Goal: Communication & Community: Participate in discussion

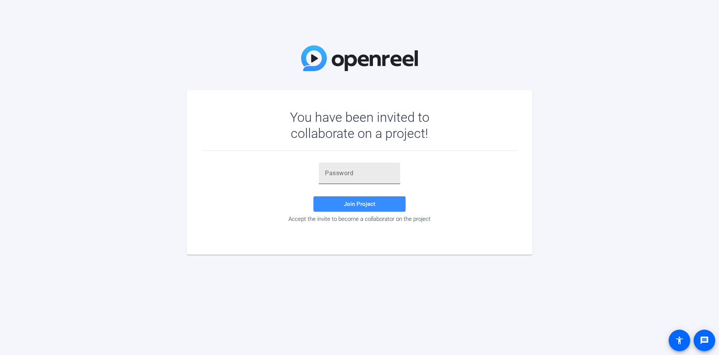
click at [331, 166] on div at bounding box center [359, 173] width 69 height 22
paste input "JIP^Tk"
type input "JIP^Tk"
click at [396, 202] on span at bounding box center [359, 204] width 92 height 18
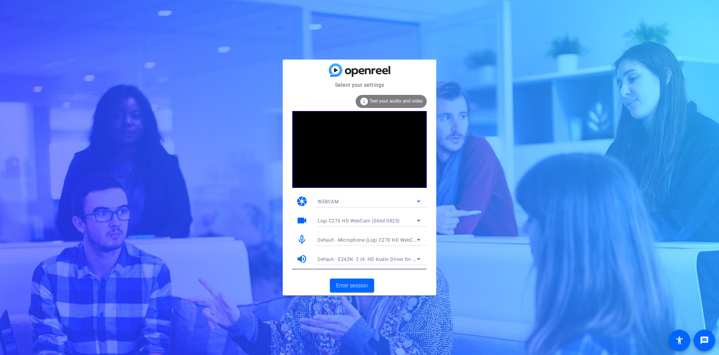
click at [365, 202] on div "WEBCAM" at bounding box center [367, 202] width 99 height 10
click at [365, 202] on div at bounding box center [359, 177] width 719 height 355
click at [353, 202] on div "WEBCAM" at bounding box center [367, 202] width 99 height 10
click at [347, 228] on mat-option "DESKTOP" at bounding box center [368, 229] width 115 height 12
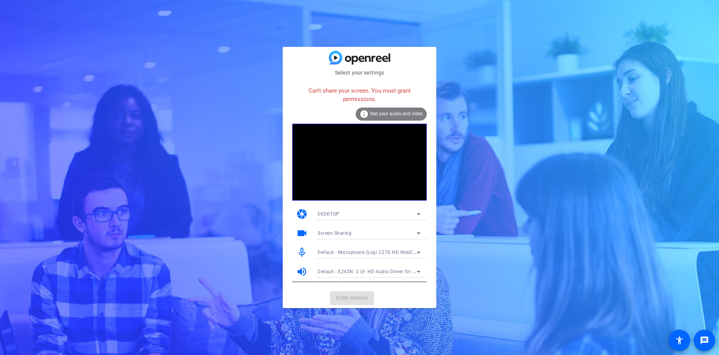
click at [362, 211] on div "DESKTOP" at bounding box center [367, 214] width 99 height 10
click at [353, 229] on mat-option "WEBCAM" at bounding box center [368, 229] width 115 height 12
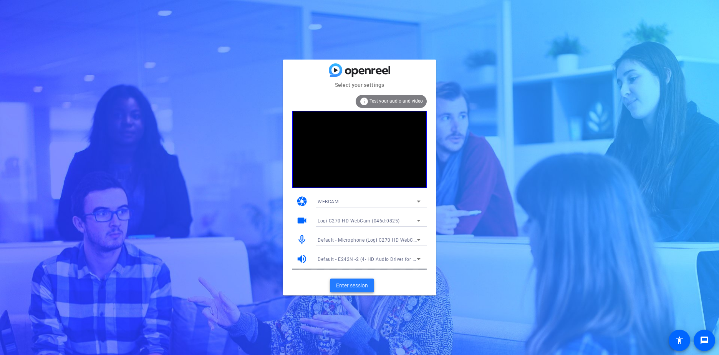
click at [358, 285] on span "Enter session" at bounding box center [352, 286] width 32 height 8
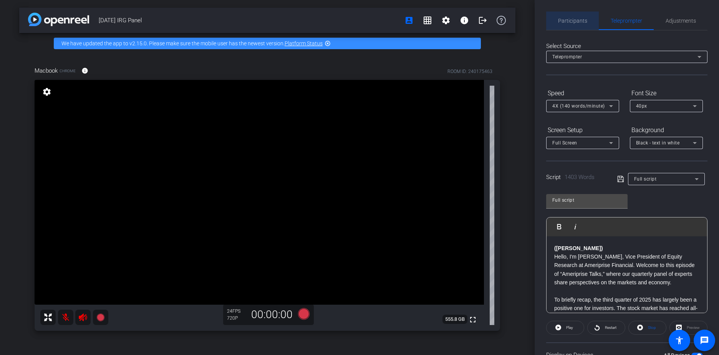
click at [581, 14] on span "Participants" at bounding box center [572, 21] width 29 height 18
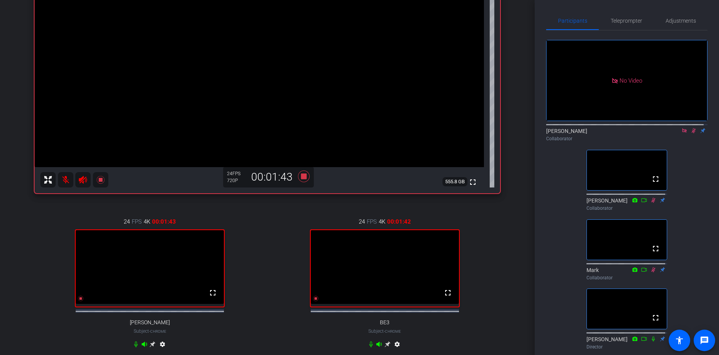
scroll to position [272, 0]
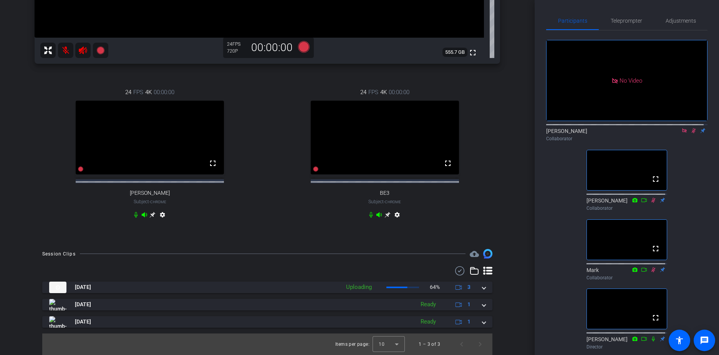
click at [405, 106] on video at bounding box center [385, 138] width 148 height 74
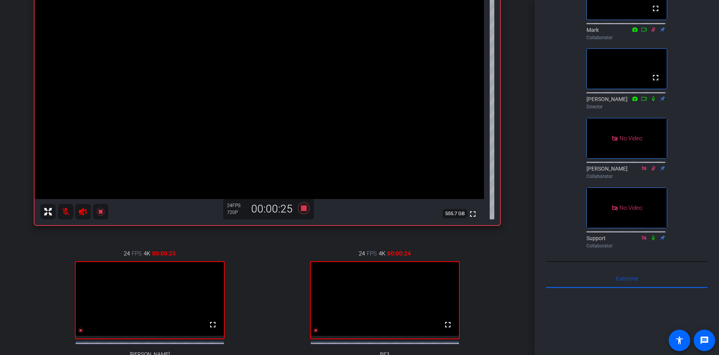
scroll to position [134, 0]
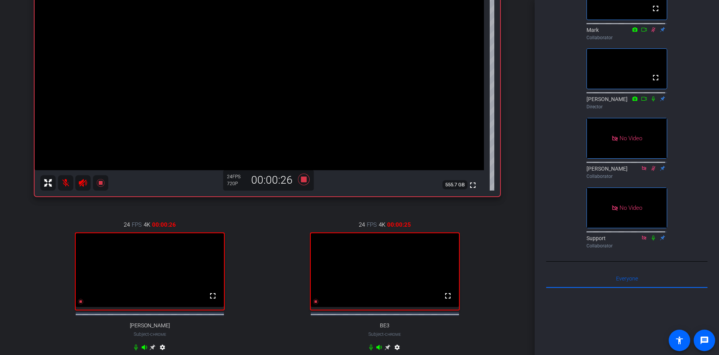
click at [180, 272] on video at bounding box center [150, 270] width 148 height 74
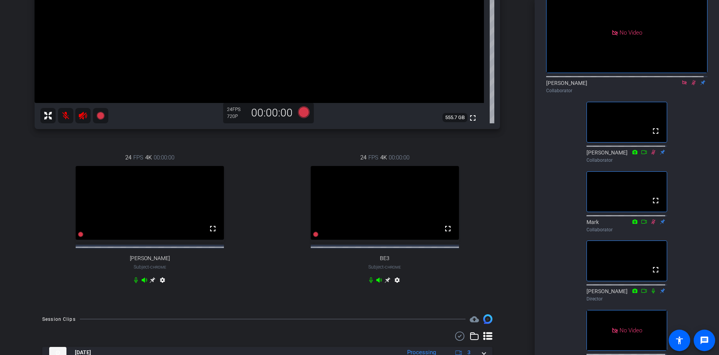
scroll to position [0, 0]
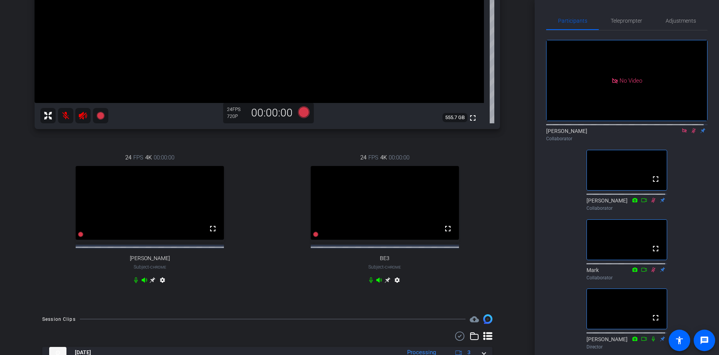
click at [691, 128] on icon at bounding box center [694, 130] width 6 height 5
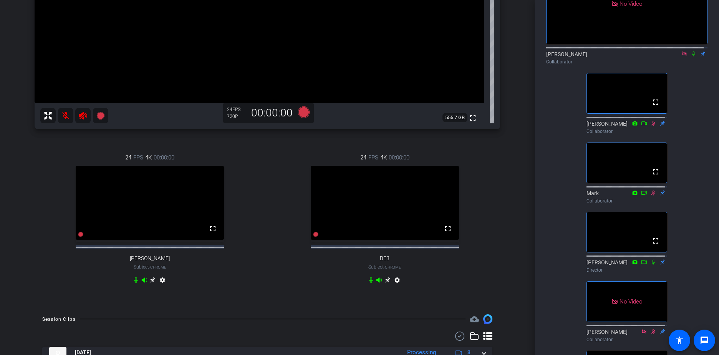
scroll to position [86, 0]
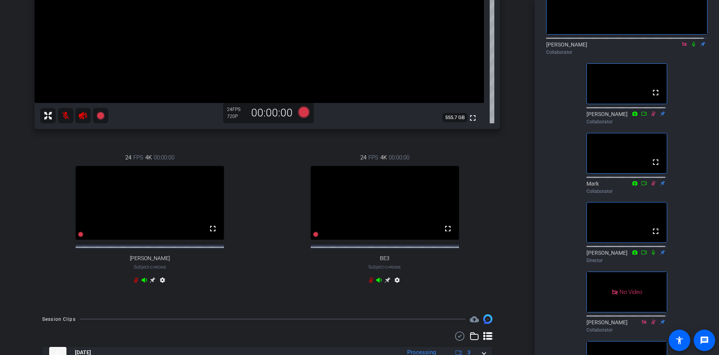
click at [691, 41] on icon at bounding box center [694, 43] width 6 height 5
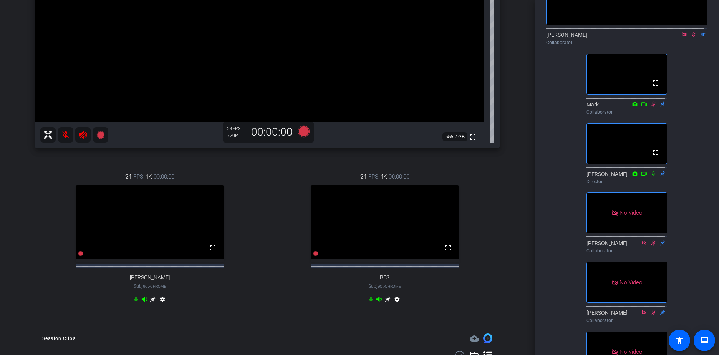
scroll to position [173, 0]
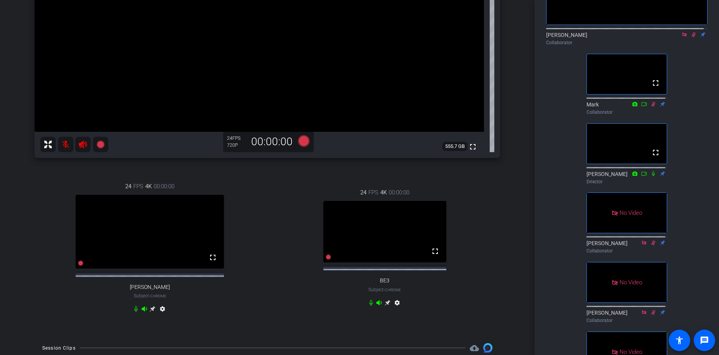
click at [390, 228] on video at bounding box center [384, 231] width 123 height 61
click at [431, 256] on mat-icon "fullscreen" at bounding box center [435, 251] width 9 height 9
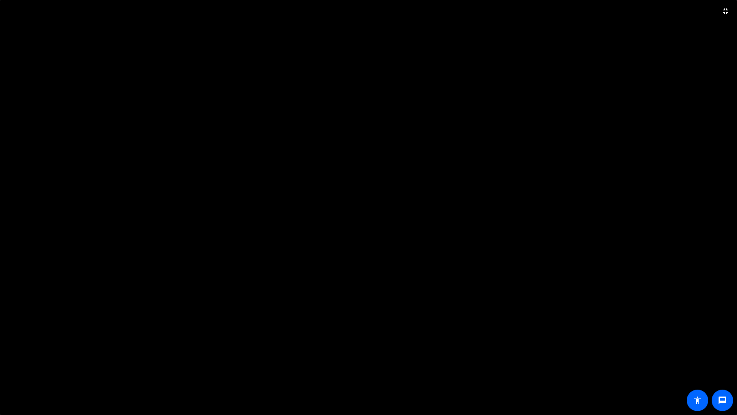
click at [470, 137] on video at bounding box center [368, 207] width 737 height 415
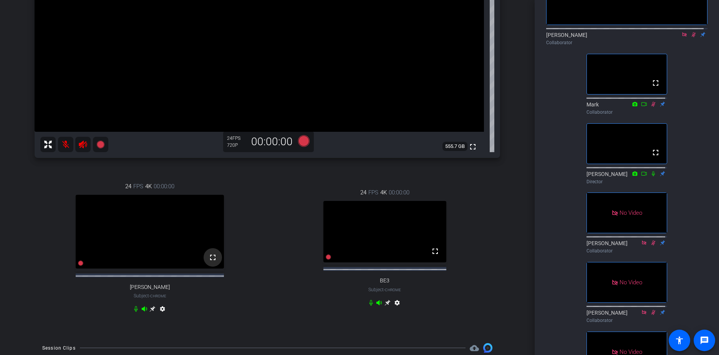
click at [208, 262] on mat-icon "fullscreen" at bounding box center [212, 257] width 9 height 9
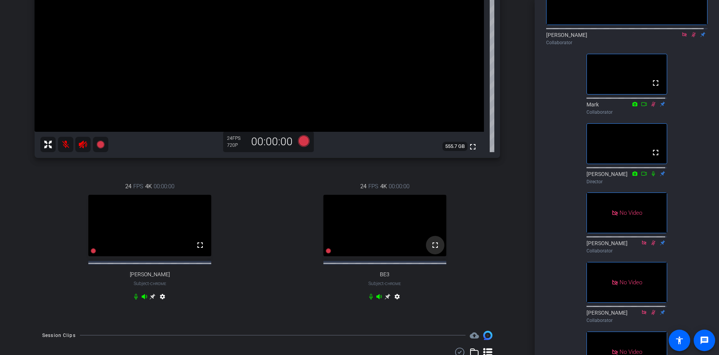
click at [431, 250] on mat-icon "fullscreen" at bounding box center [435, 244] width 9 height 9
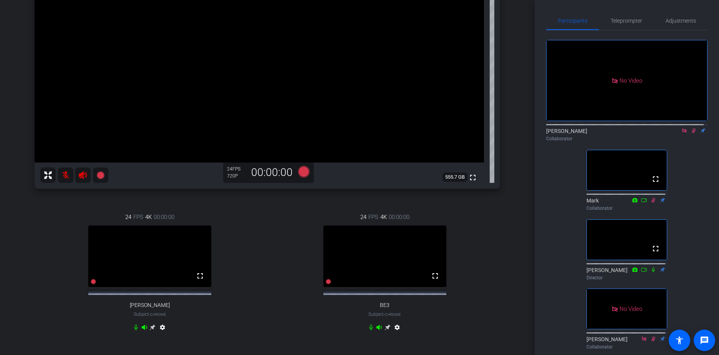
scroll to position [144, 0]
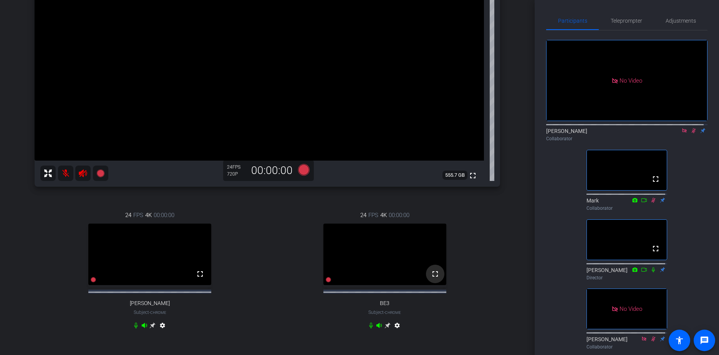
click at [433, 278] on mat-icon "fullscreen" at bounding box center [435, 273] width 9 height 9
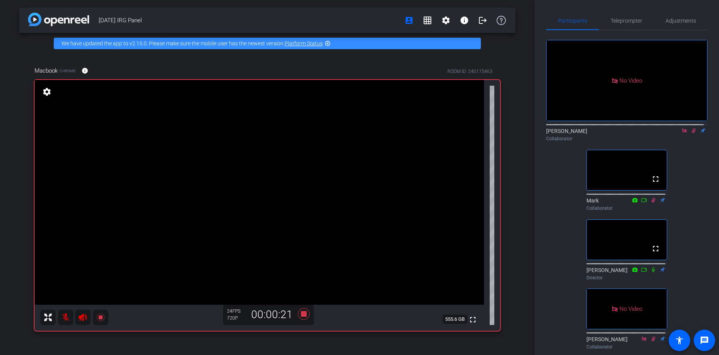
scroll to position [134, 0]
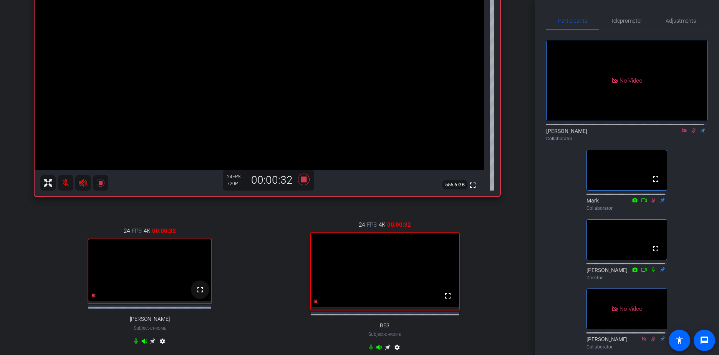
click at [199, 294] on mat-icon "fullscreen" at bounding box center [199, 289] width 9 height 9
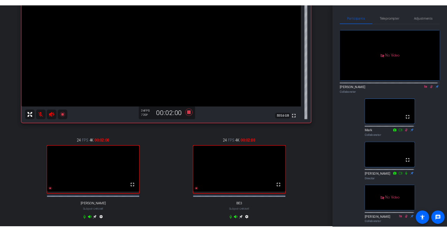
scroll to position [142, 0]
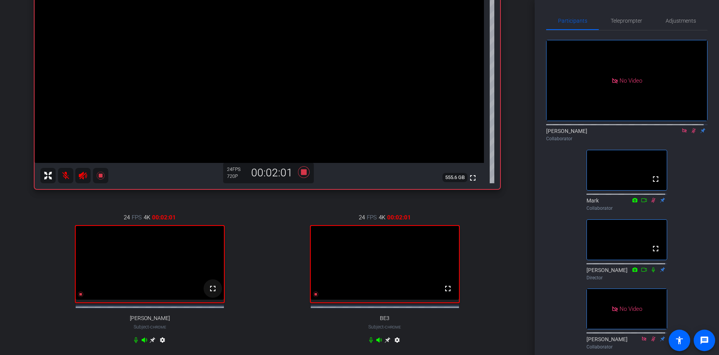
click at [212, 293] on mat-icon "fullscreen" at bounding box center [212, 288] width 9 height 9
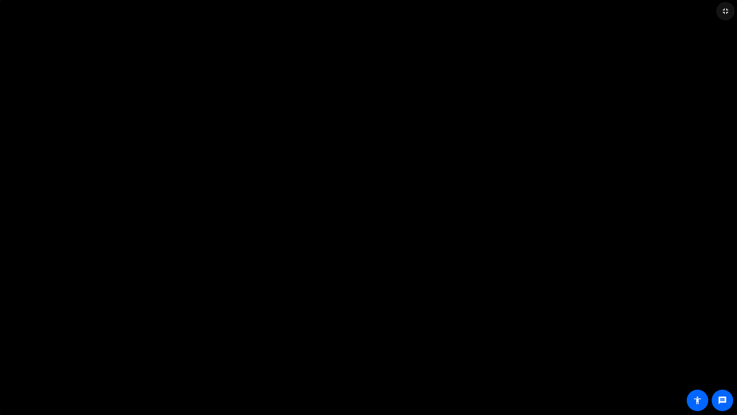
click at [719, 11] on mat-icon "fullscreen_exit" at bounding box center [725, 11] width 9 height 9
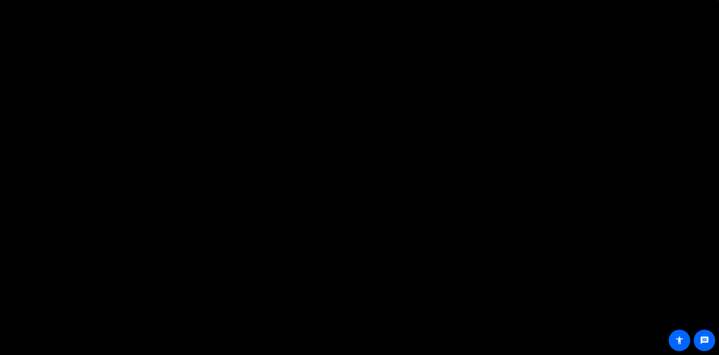
scroll to position [10, 0]
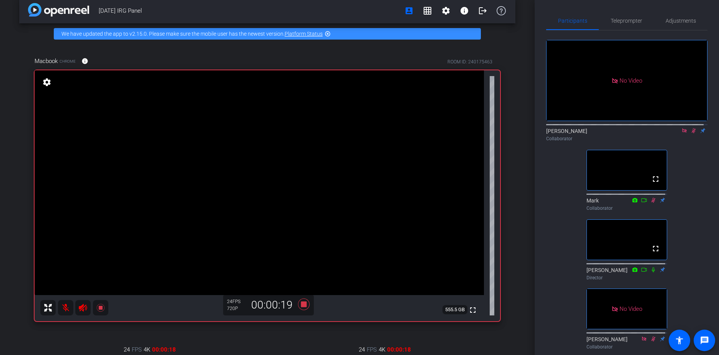
click at [691, 128] on icon at bounding box center [694, 130] width 6 height 5
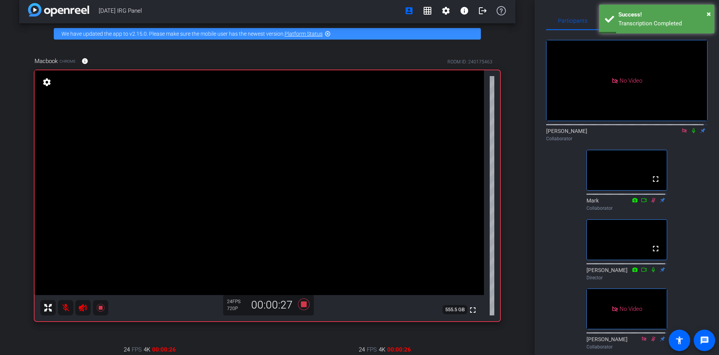
scroll to position [38, 0]
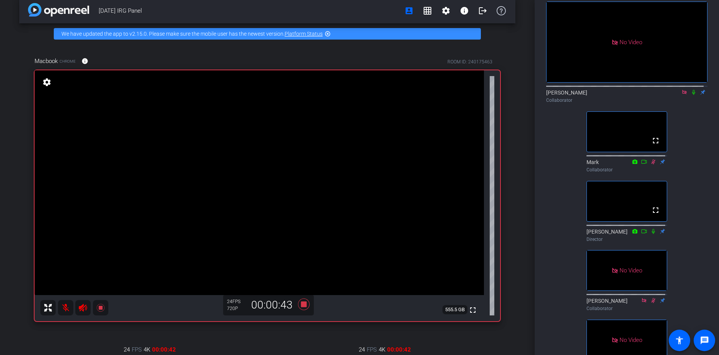
click at [691, 89] on icon at bounding box center [694, 91] width 6 height 5
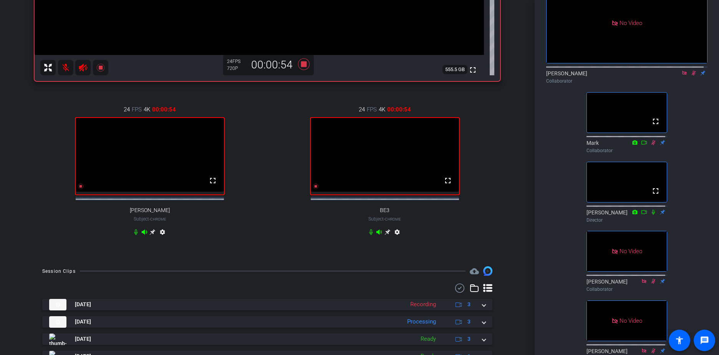
scroll to position [0, 0]
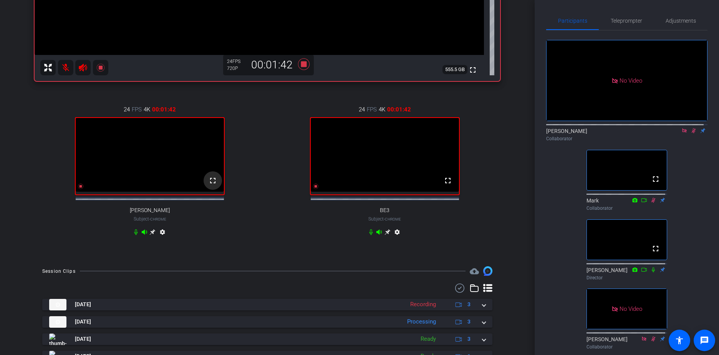
click at [212, 185] on mat-icon "fullscreen" at bounding box center [212, 180] width 9 height 9
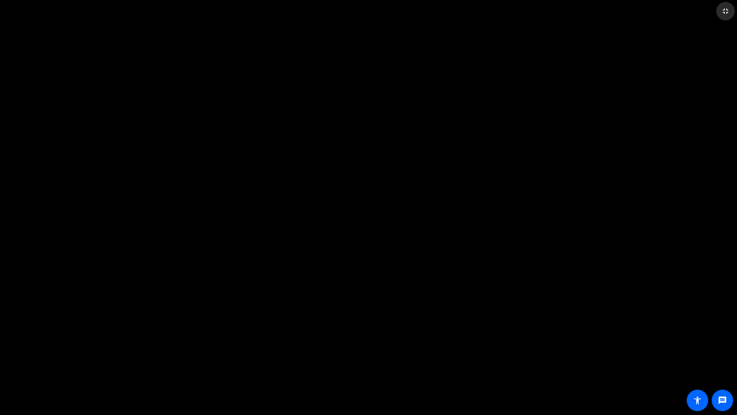
click at [719, 10] on mat-icon "fullscreen_exit" at bounding box center [725, 11] width 9 height 9
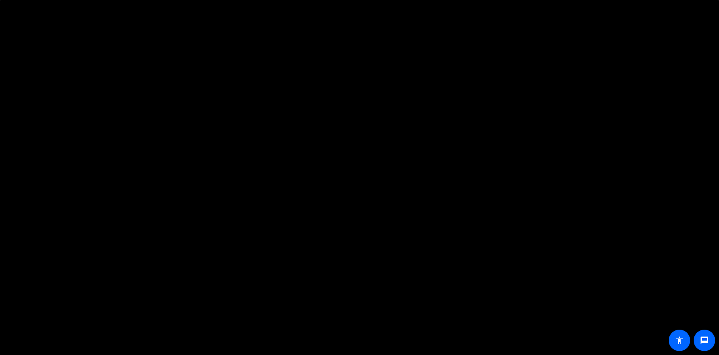
scroll to position [204, 0]
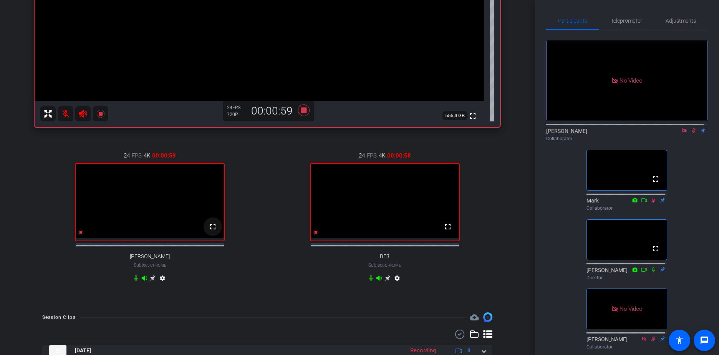
click at [210, 231] on mat-icon "fullscreen" at bounding box center [212, 226] width 9 height 9
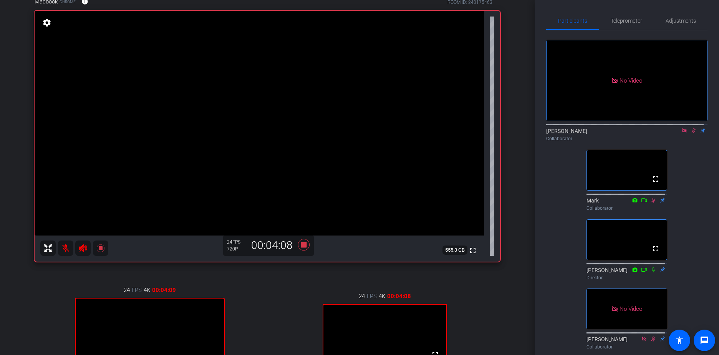
scroll to position [117, 0]
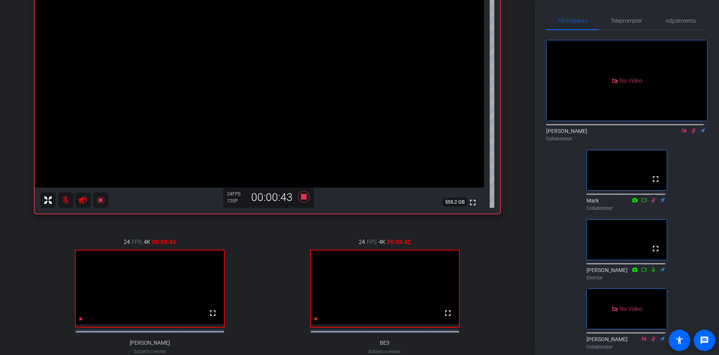
click at [171, 275] on video at bounding box center [150, 287] width 148 height 74
click at [212, 318] on mat-icon "fullscreen" at bounding box center [212, 312] width 9 height 9
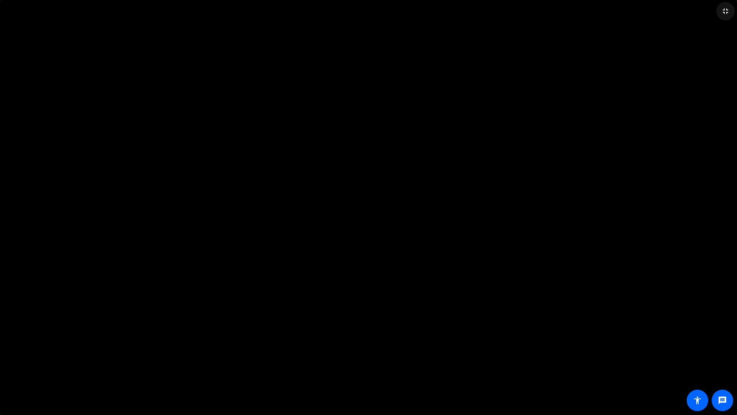
click at [719, 10] on mat-icon "fullscreen_exit" at bounding box center [725, 11] width 9 height 9
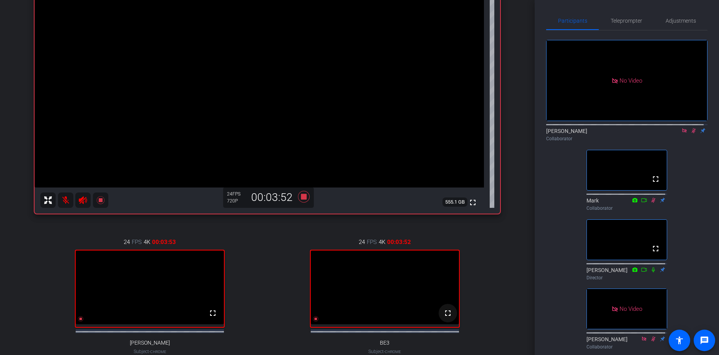
click at [446, 318] on mat-icon "fullscreen" at bounding box center [447, 312] width 9 height 9
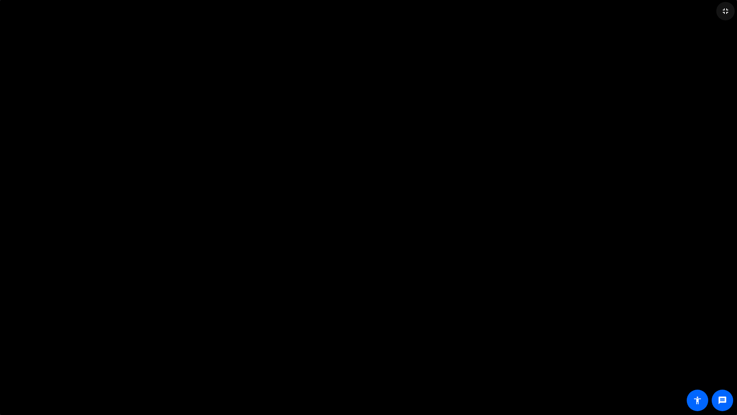
click at [719, 13] on mat-icon "fullscreen_exit" at bounding box center [725, 11] width 9 height 9
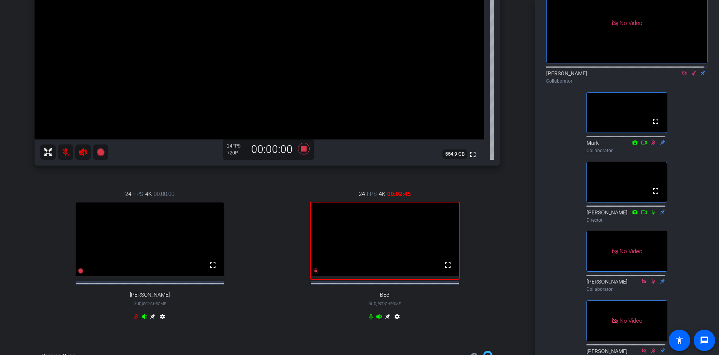
scroll to position [0, 0]
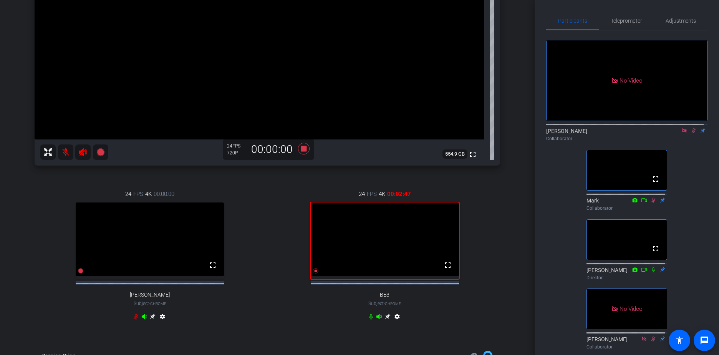
click at [692, 128] on icon at bounding box center [694, 130] width 4 height 5
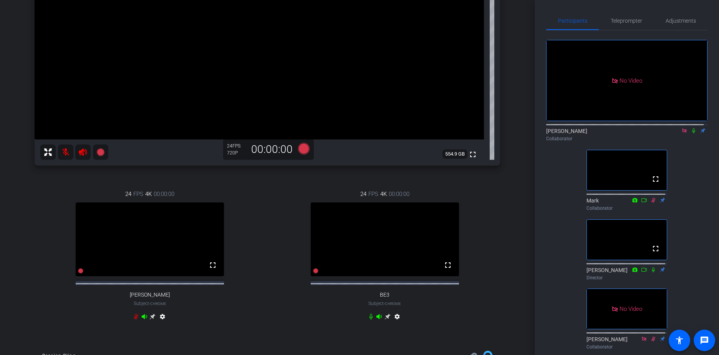
click at [692, 128] on icon at bounding box center [693, 130] width 3 height 5
click at [691, 128] on icon at bounding box center [694, 130] width 6 height 5
click at [692, 128] on icon at bounding box center [693, 130] width 3 height 5
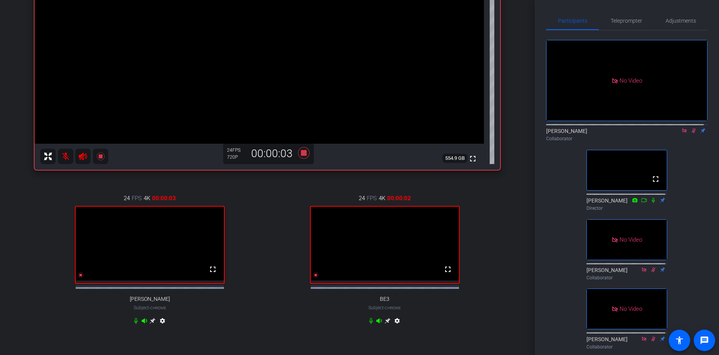
scroll to position [177, 0]
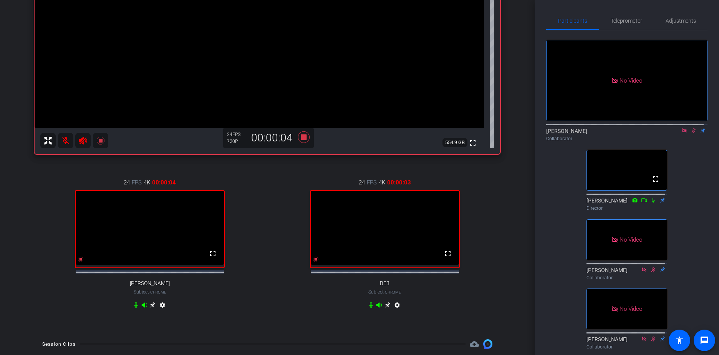
click at [161, 256] on video at bounding box center [150, 228] width 148 height 74
click at [216, 258] on mat-icon "fullscreen" at bounding box center [212, 253] width 9 height 9
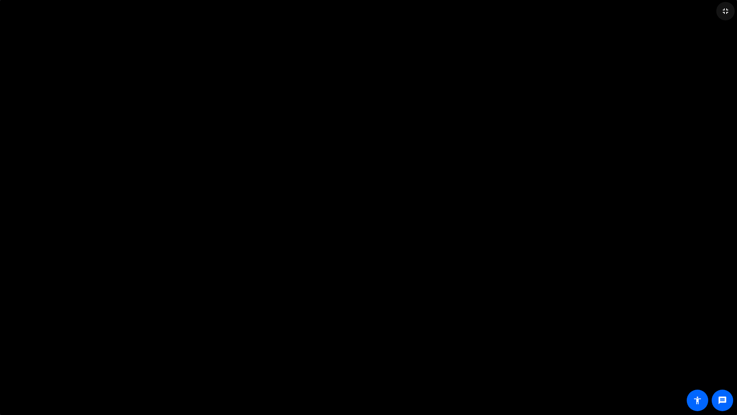
click at [719, 9] on mat-icon "fullscreen_exit" at bounding box center [725, 11] width 9 height 9
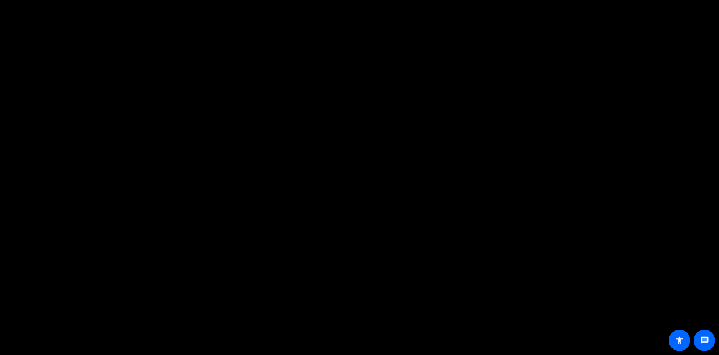
scroll to position [138, 0]
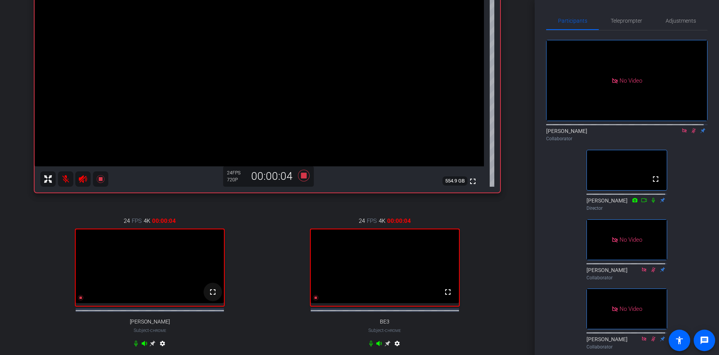
click at [210, 296] on mat-icon "fullscreen" at bounding box center [212, 291] width 9 height 9
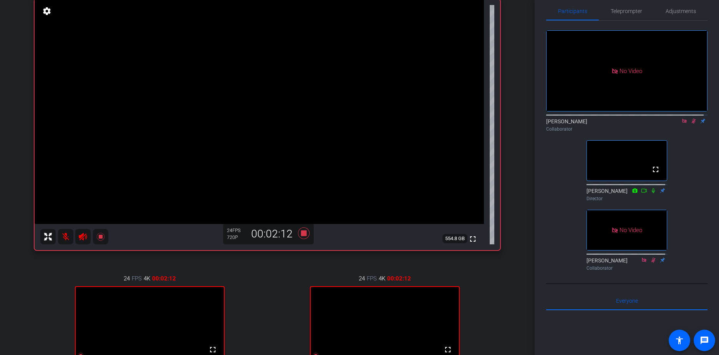
scroll to position [109, 0]
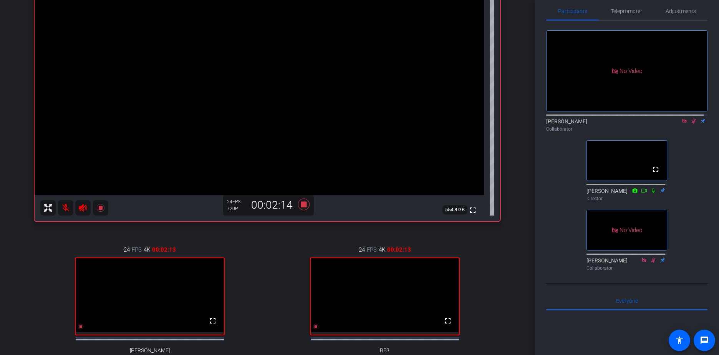
click at [165, 287] on video at bounding box center [150, 295] width 148 height 74
click at [210, 325] on mat-icon "fullscreen" at bounding box center [212, 320] width 9 height 9
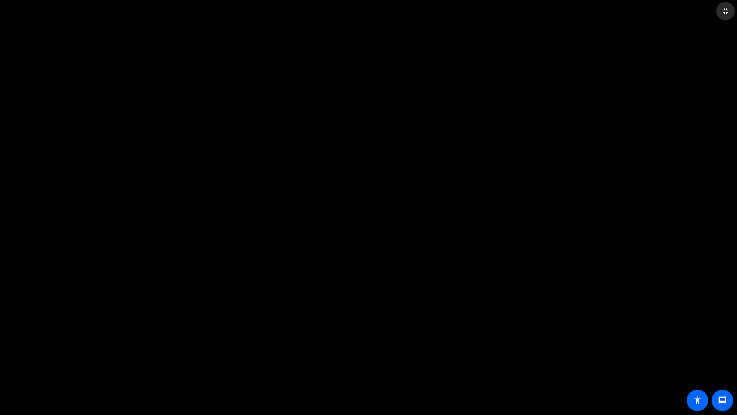
click at [719, 10] on mat-icon "fullscreen_exit" at bounding box center [725, 11] width 9 height 9
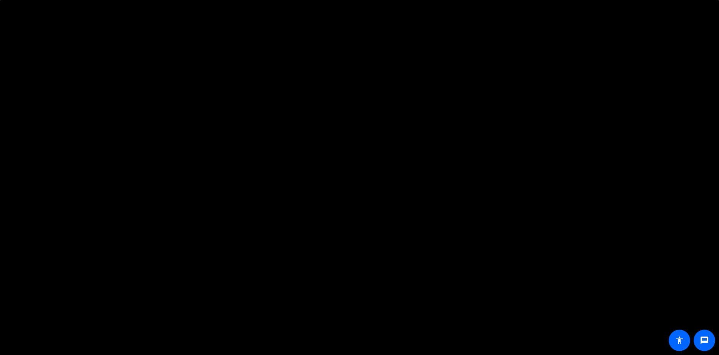
scroll to position [0, 0]
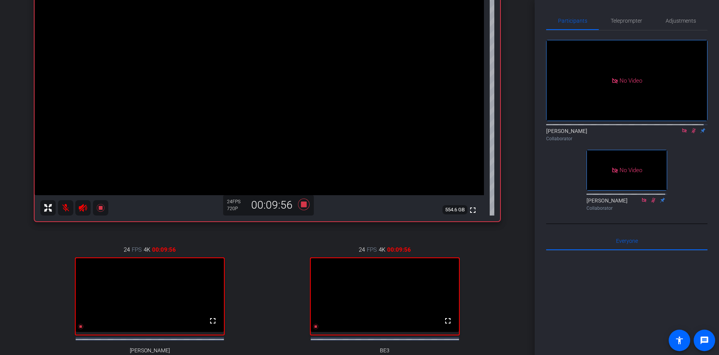
click at [691, 128] on icon at bounding box center [694, 130] width 6 height 5
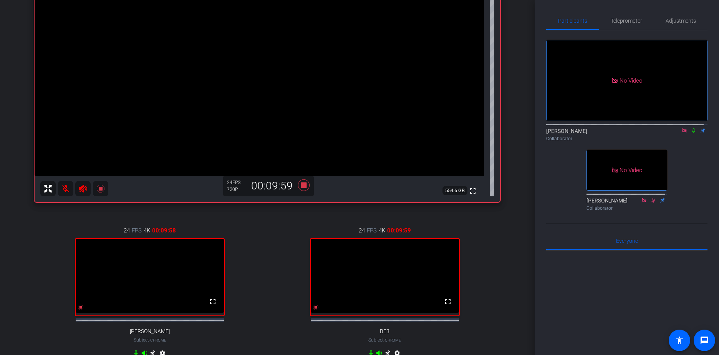
scroll to position [109, 0]
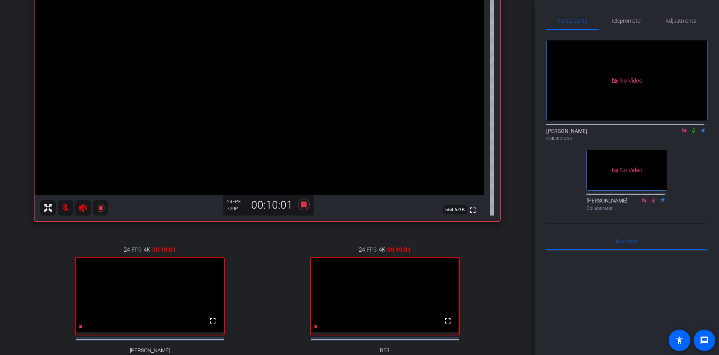
click at [692, 128] on icon at bounding box center [693, 130] width 3 height 5
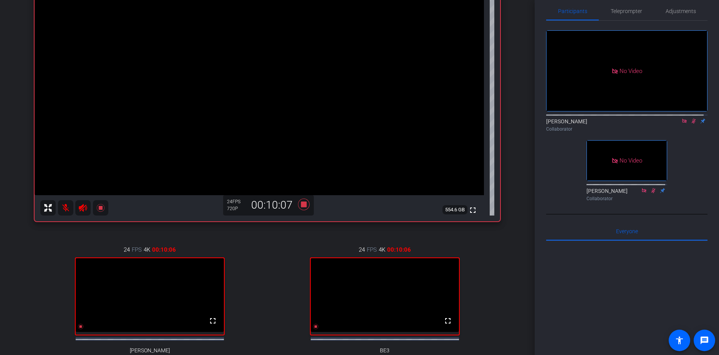
scroll to position [119, 0]
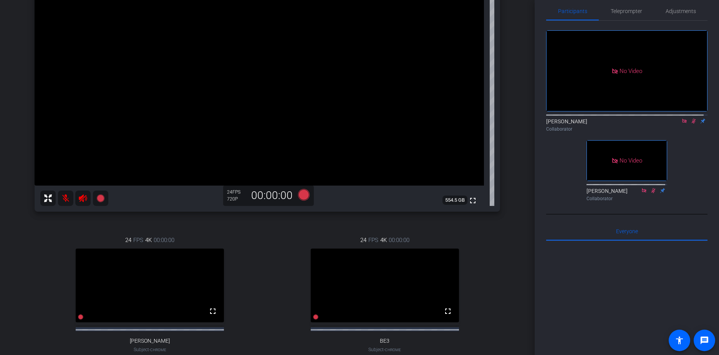
click at [692, 119] on icon at bounding box center [694, 121] width 4 height 5
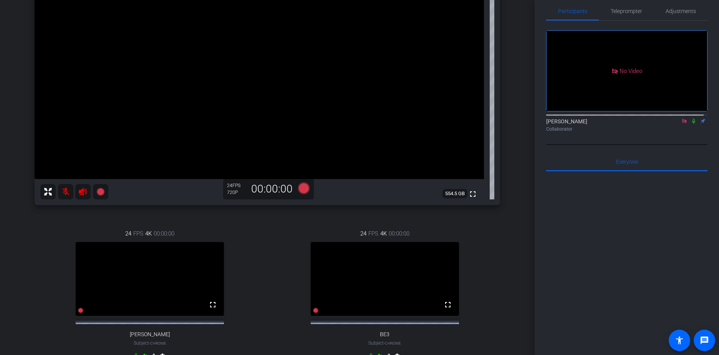
scroll to position [135, 0]
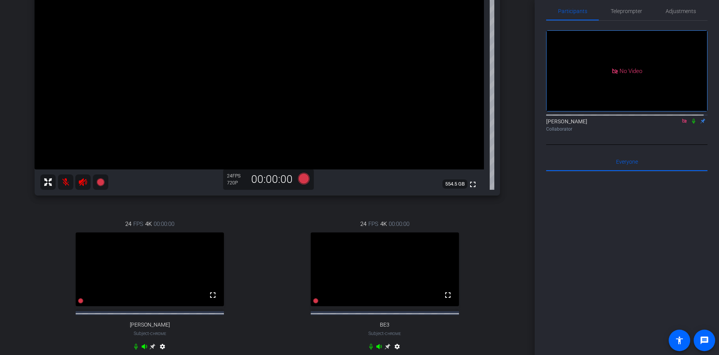
click at [691, 118] on icon at bounding box center [694, 120] width 6 height 5
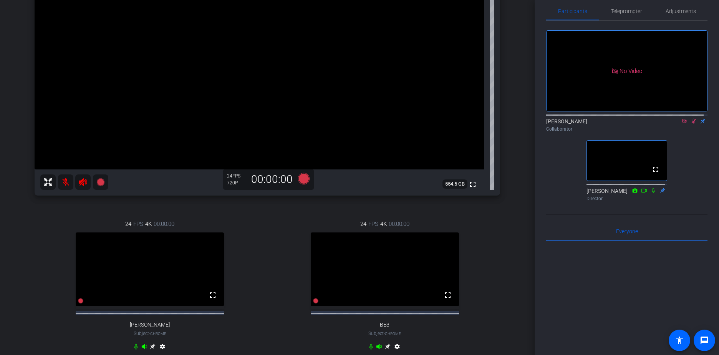
click at [691, 118] on icon at bounding box center [694, 120] width 6 height 5
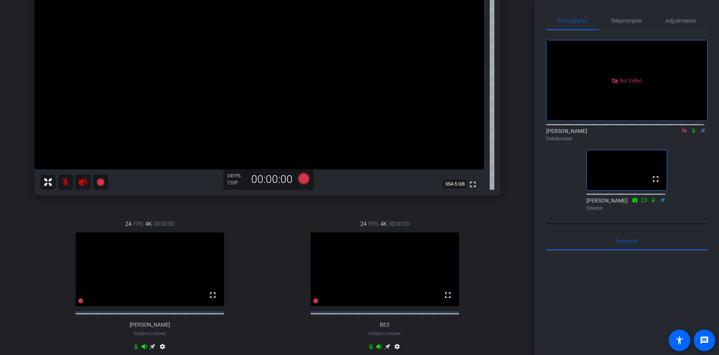
click at [692, 128] on icon at bounding box center [693, 130] width 3 height 5
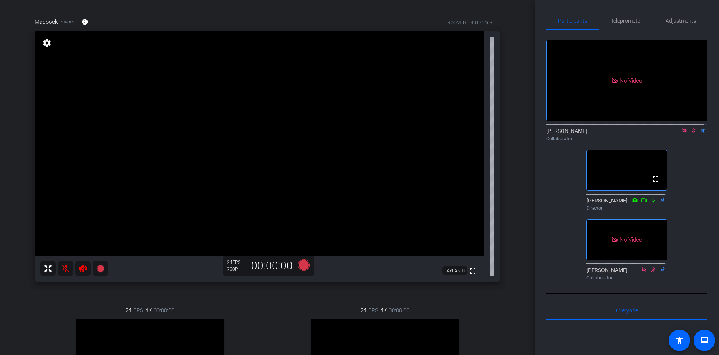
scroll to position [78, 0]
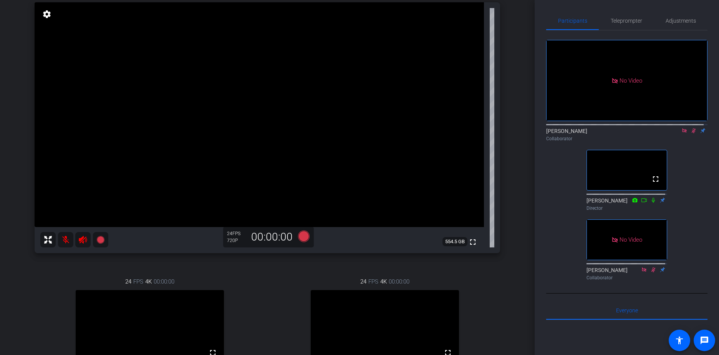
click at [691, 128] on icon at bounding box center [694, 130] width 6 height 5
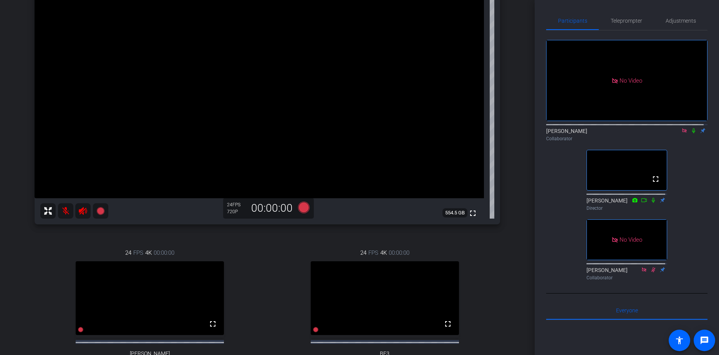
click at [691, 128] on icon at bounding box center [694, 130] width 6 height 5
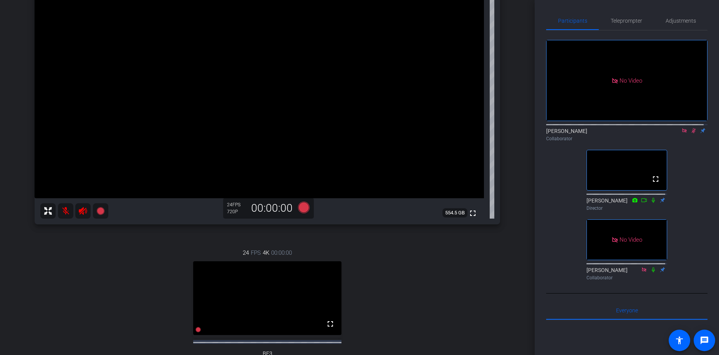
click at [692, 128] on icon at bounding box center [694, 130] width 4 height 5
click at [692, 128] on icon at bounding box center [693, 130] width 3 height 5
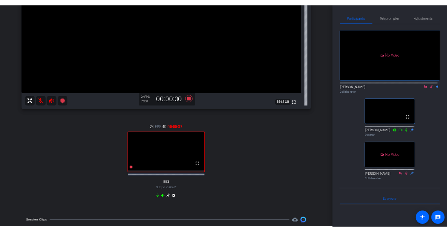
scroll to position [183, 0]
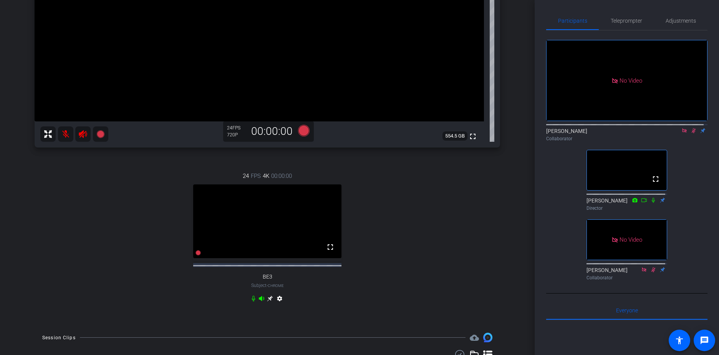
click at [692, 128] on icon at bounding box center [694, 130] width 4 height 5
click at [692, 128] on icon at bounding box center [693, 130] width 3 height 5
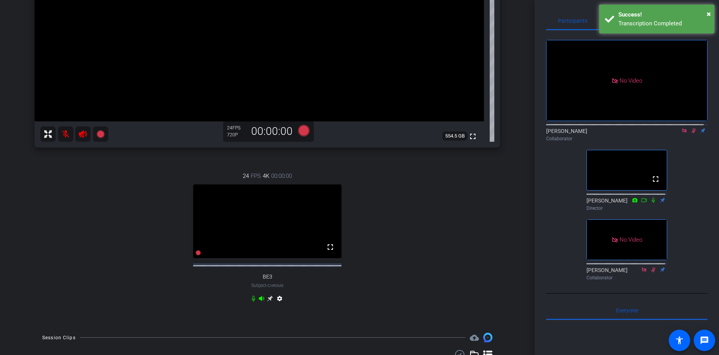
click at [692, 128] on icon at bounding box center [694, 130] width 4 height 5
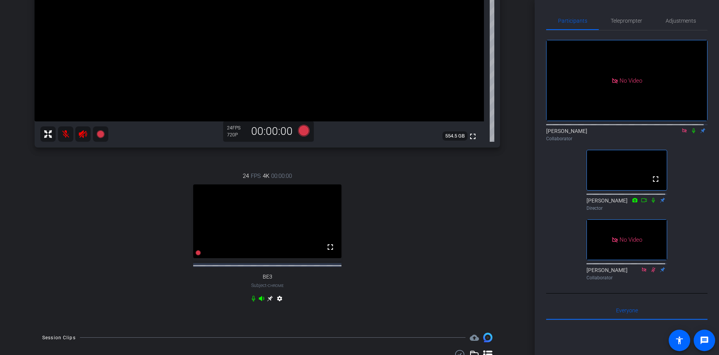
click at [692, 128] on icon at bounding box center [693, 130] width 3 height 5
click at [691, 128] on icon at bounding box center [694, 130] width 6 height 5
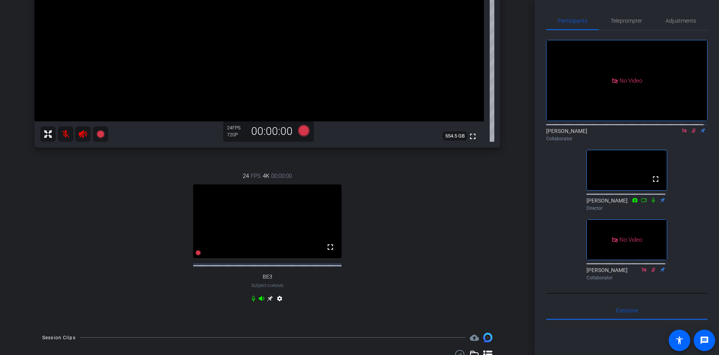
click at [692, 128] on icon at bounding box center [694, 130] width 4 height 5
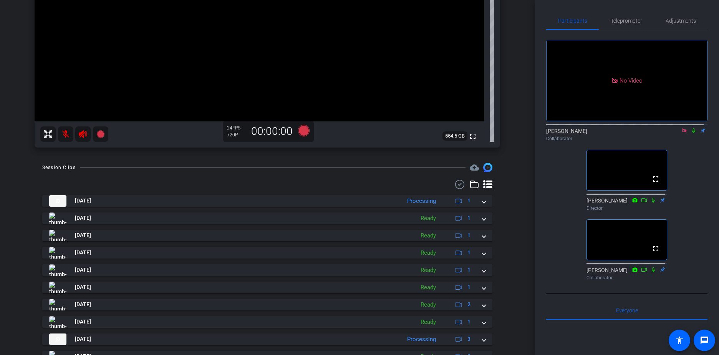
click at [681, 128] on icon at bounding box center [684, 130] width 6 height 5
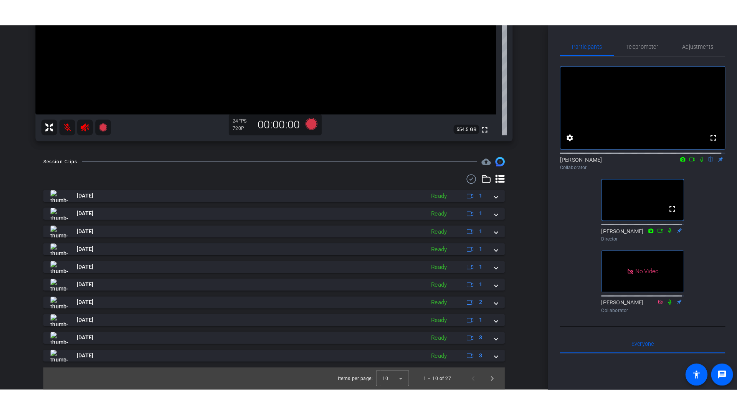
scroll to position [10, 0]
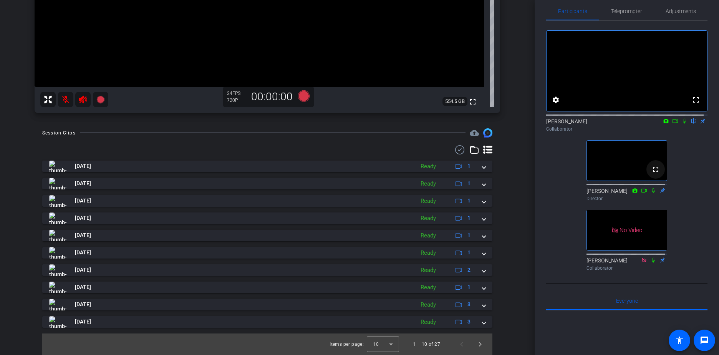
click at [654, 174] on mat-icon "fullscreen" at bounding box center [655, 169] width 9 height 9
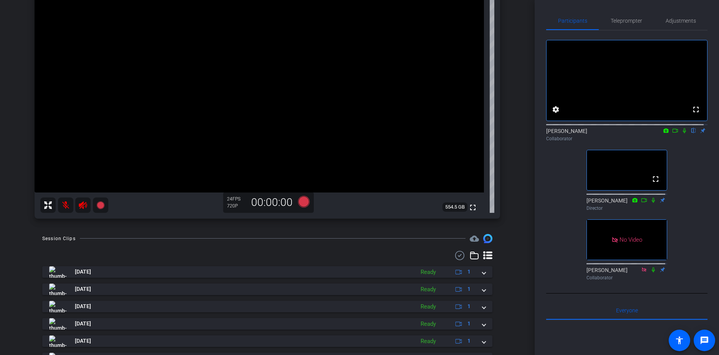
scroll to position [0, 0]
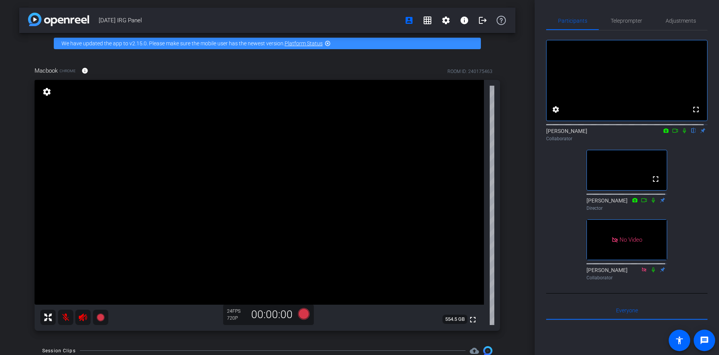
click at [636, 177] on video at bounding box center [627, 170] width 80 height 40
click at [611, 190] on video at bounding box center [627, 170] width 80 height 40
click at [614, 176] on video at bounding box center [627, 170] width 80 height 40
click at [654, 184] on mat-icon "fullscreen" at bounding box center [655, 178] width 9 height 9
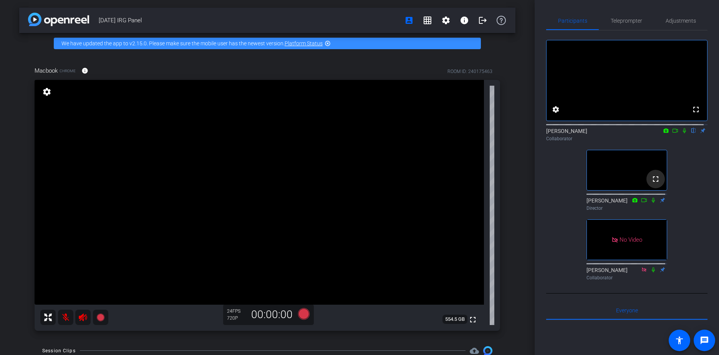
click at [651, 184] on mat-icon "fullscreen" at bounding box center [655, 178] width 9 height 9
click at [643, 174] on video at bounding box center [627, 170] width 80 height 40
click at [621, 188] on video at bounding box center [627, 170] width 80 height 40
click at [651, 184] on mat-icon "fullscreen" at bounding box center [655, 178] width 9 height 9
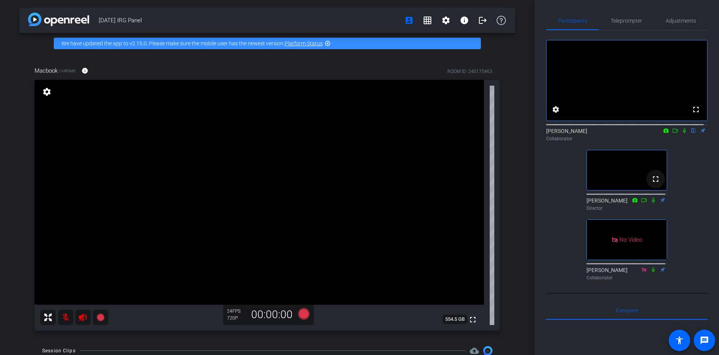
click at [654, 184] on mat-icon "fullscreen" at bounding box center [655, 178] width 9 height 9
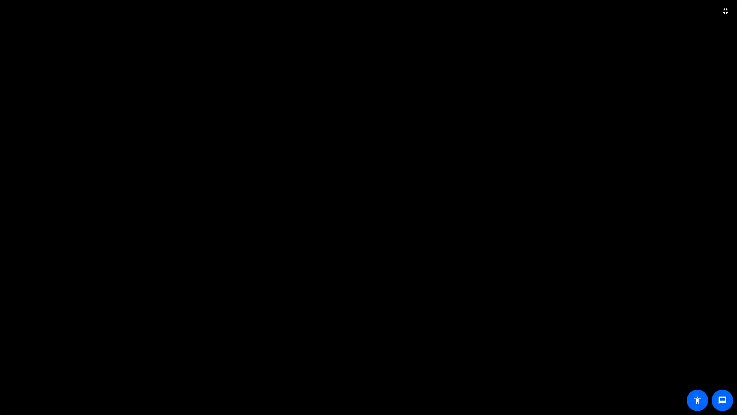
drag, startPoint x: 453, startPoint y: 83, endPoint x: 438, endPoint y: 86, distance: 14.8
click at [449, 84] on video at bounding box center [368, 207] width 737 height 415
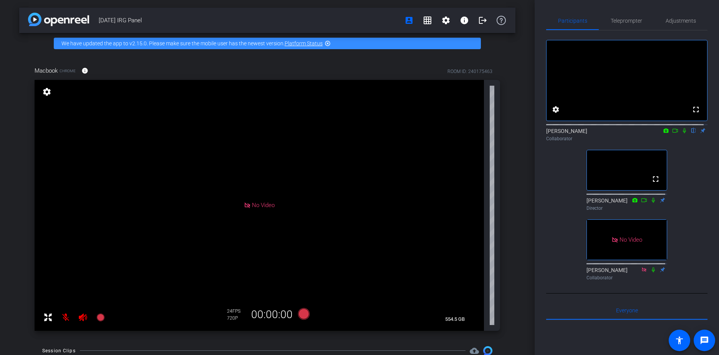
click at [638, 185] on video at bounding box center [627, 170] width 80 height 40
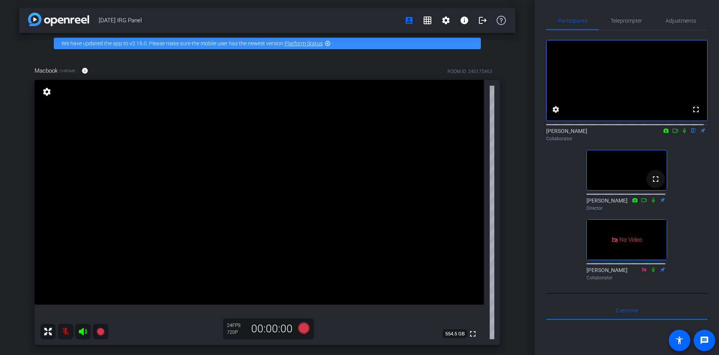
click at [651, 184] on mat-icon "fullscreen" at bounding box center [655, 178] width 9 height 9
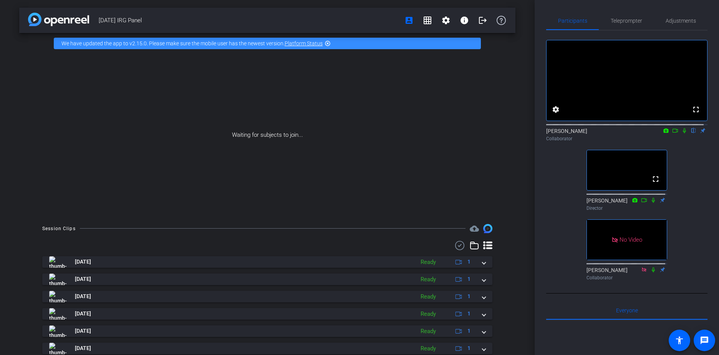
click at [611, 180] on video at bounding box center [627, 170] width 80 height 40
click at [656, 184] on mat-icon "fullscreen" at bounding box center [655, 178] width 9 height 9
